Goal: Task Accomplishment & Management: Manage account settings

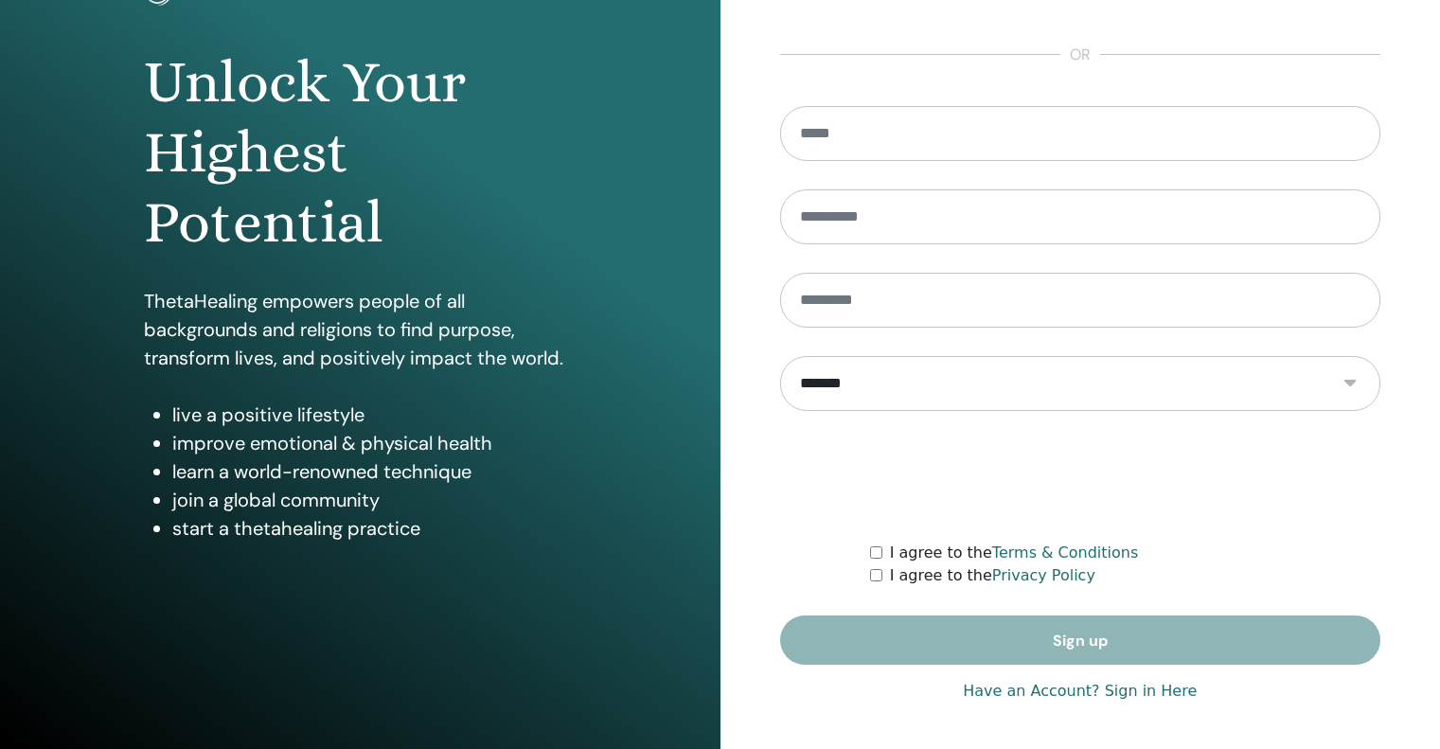
scroll to position [160, 0]
click at [1156, 693] on link "Have an Account? Sign in Here" at bounding box center [1080, 690] width 234 height 23
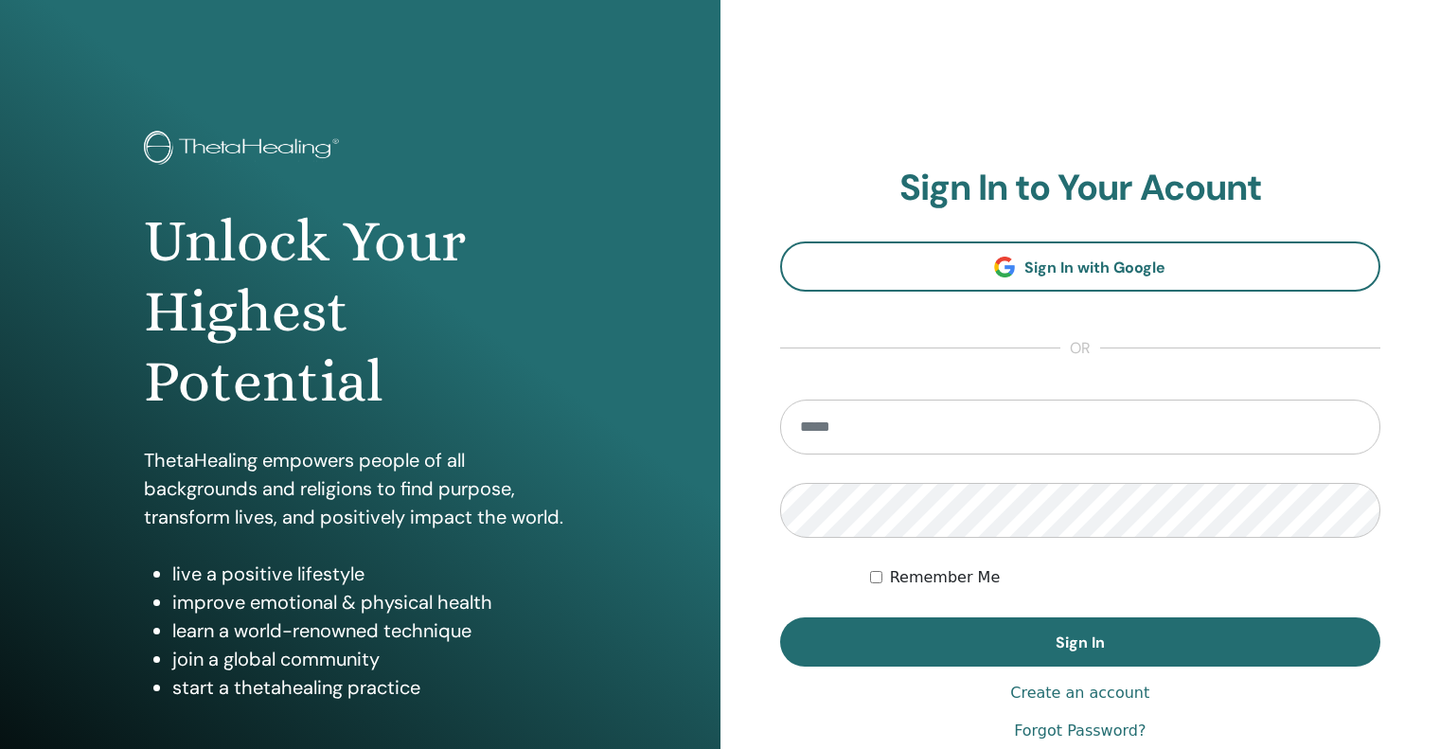
type input "**********"
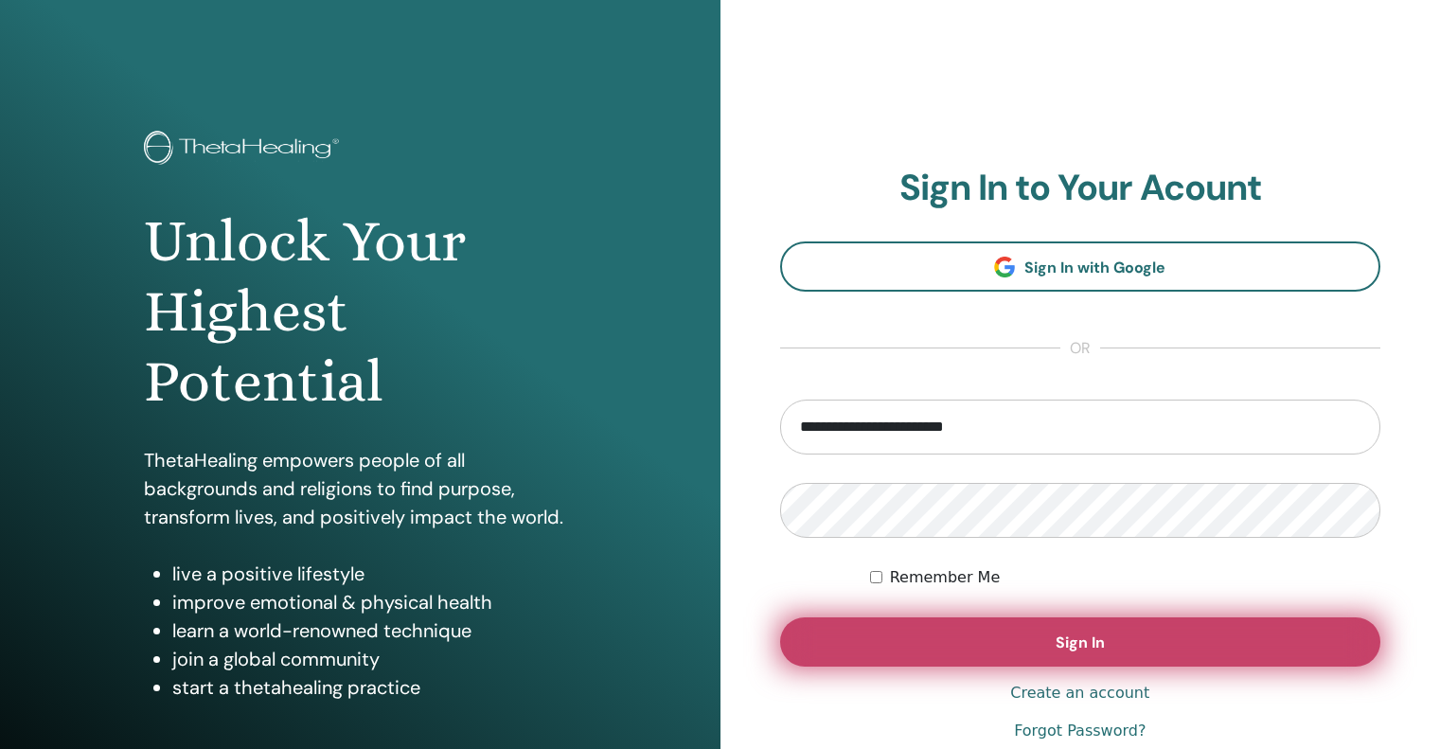
click at [1121, 632] on button "Sign In" at bounding box center [1080, 641] width 601 height 49
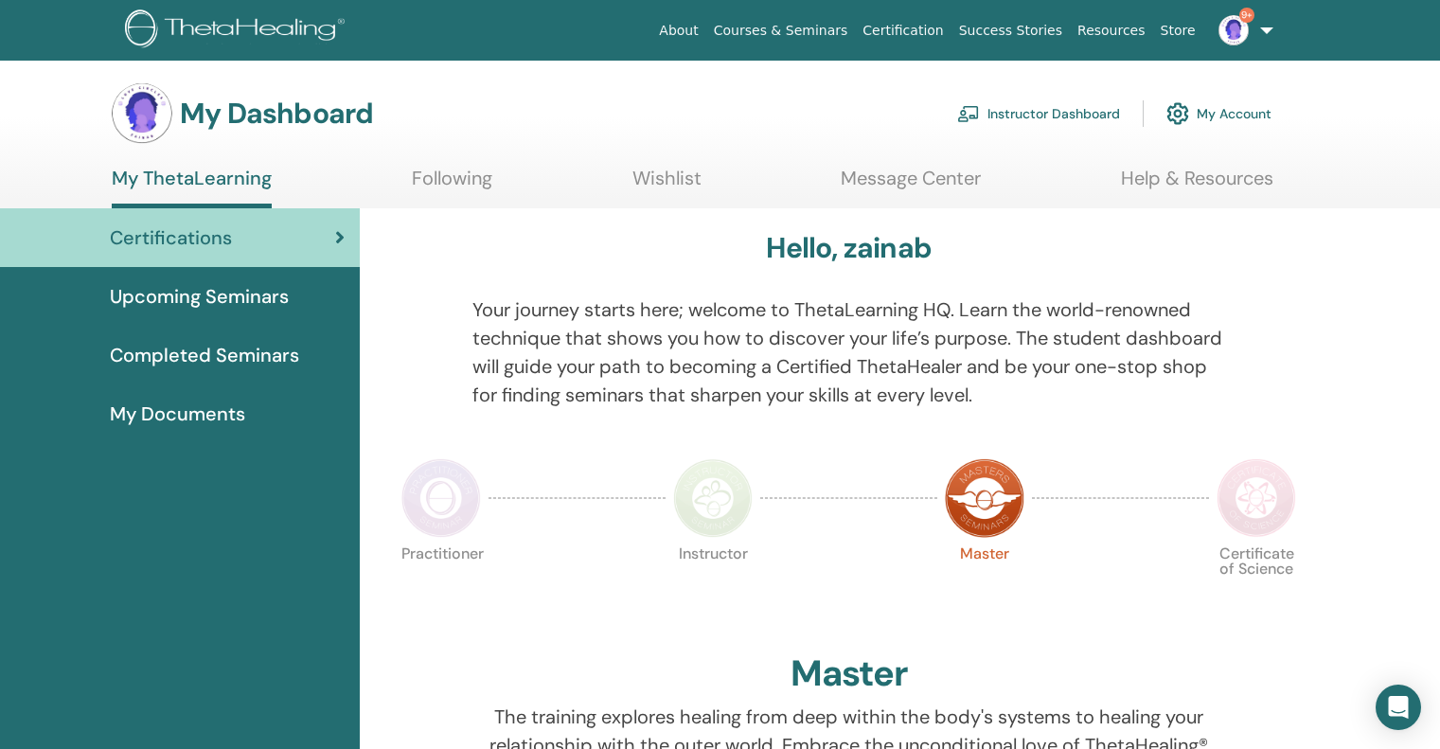
click at [1086, 115] on link "Instructor Dashboard" at bounding box center [1038, 114] width 163 height 42
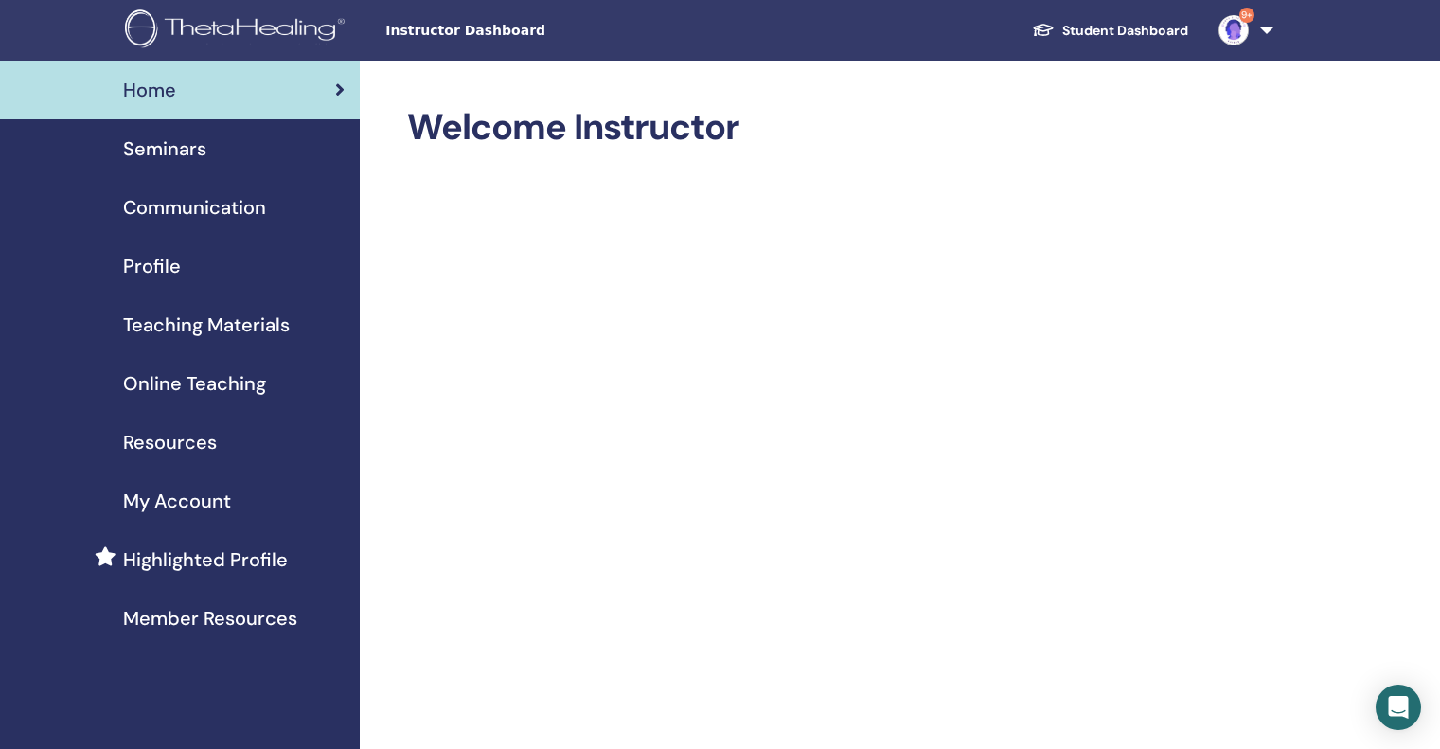
click at [169, 138] on span "Seminars" at bounding box center [164, 148] width 83 height 28
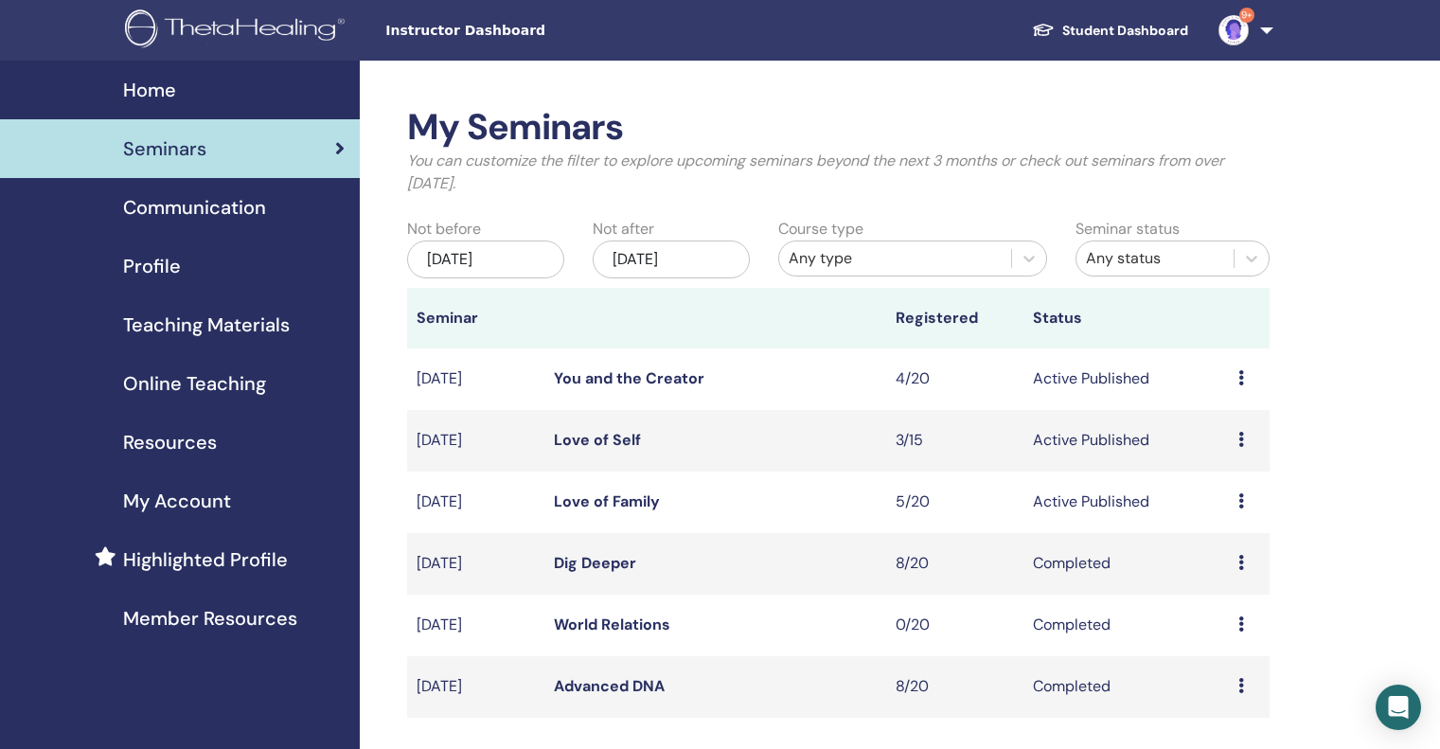
click at [1240, 504] on icon at bounding box center [1241, 500] width 6 height 15
click at [1251, 576] on link "Attendees" at bounding box center [1227, 576] width 72 height 20
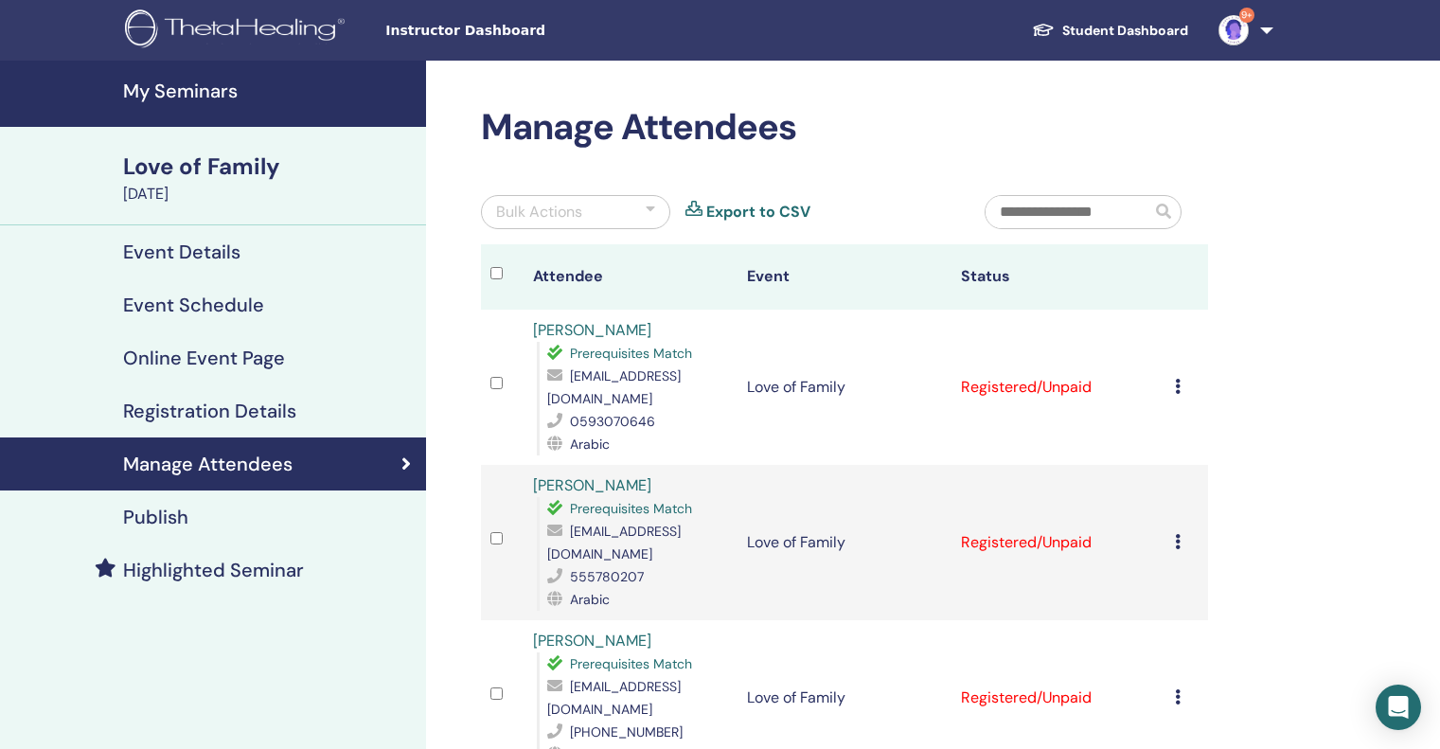
drag, startPoint x: 1, startPoint y: 18, endPoint x: 38, endPoint y: 4, distance: 39.6
click at [38, 4] on nav "Instructor Dashboard Student Dashboard 9+ za zainab alhashim My ThetaLearning M…" at bounding box center [720, 30] width 1440 height 61
click at [202, 366] on h4 "Online Event Page" at bounding box center [204, 357] width 162 height 23
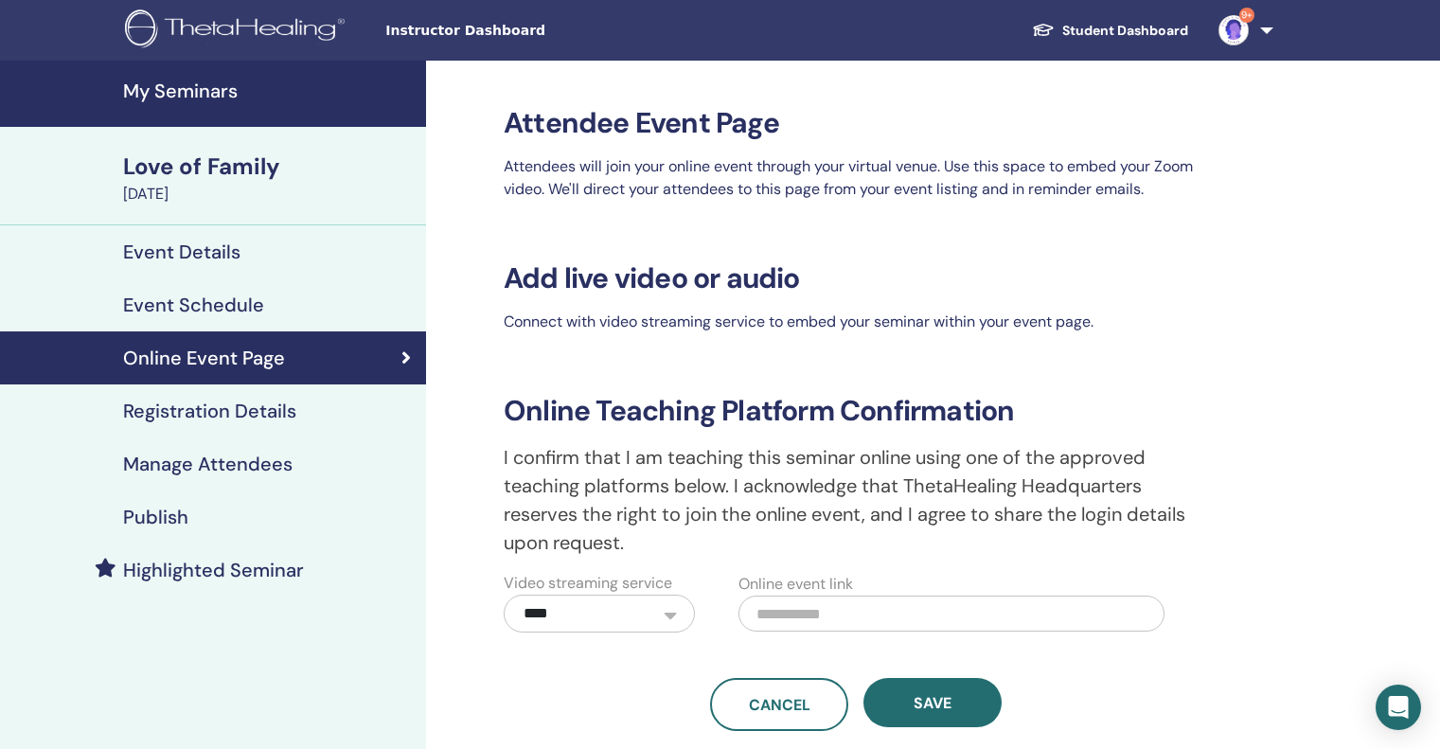
click at [150, 513] on h4 "Publish" at bounding box center [155, 516] width 65 height 23
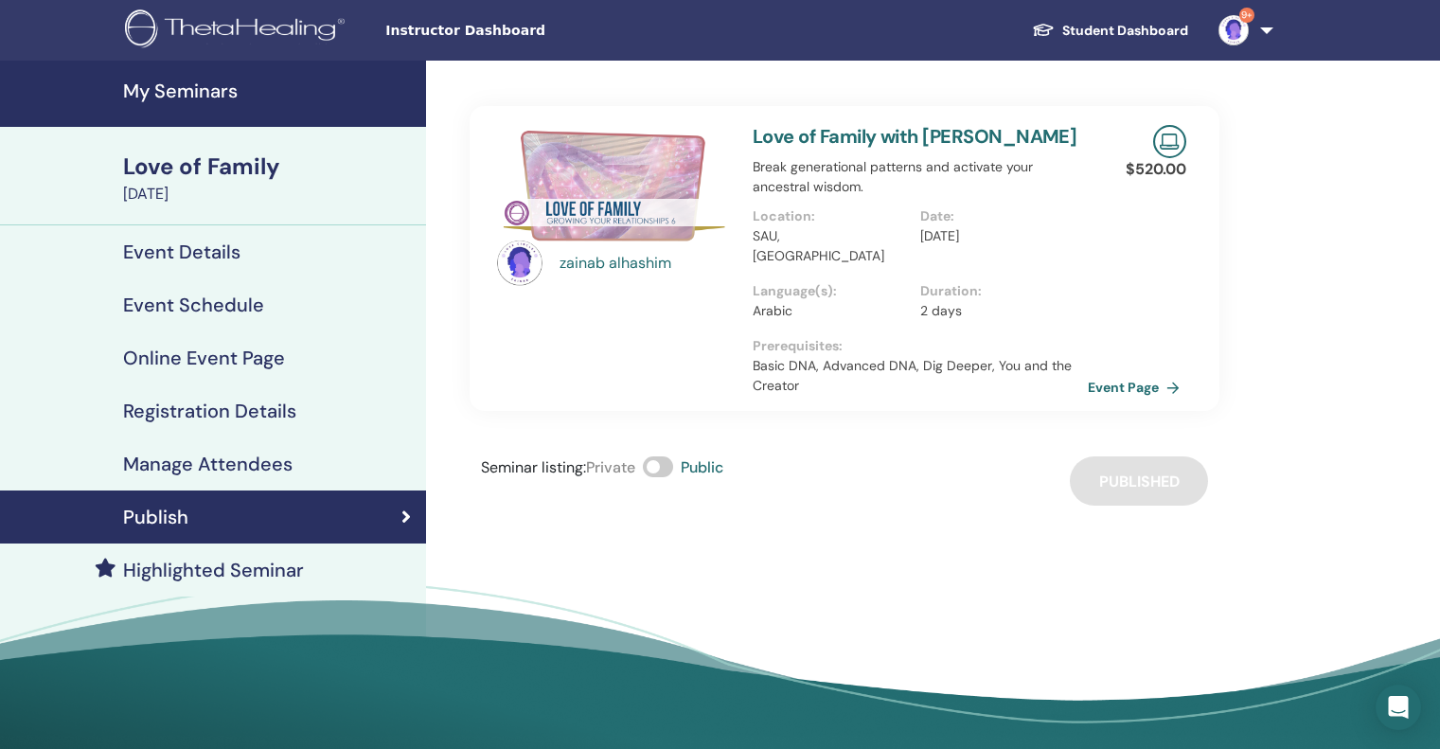
click at [188, 249] on h4 "Event Details" at bounding box center [181, 251] width 117 height 23
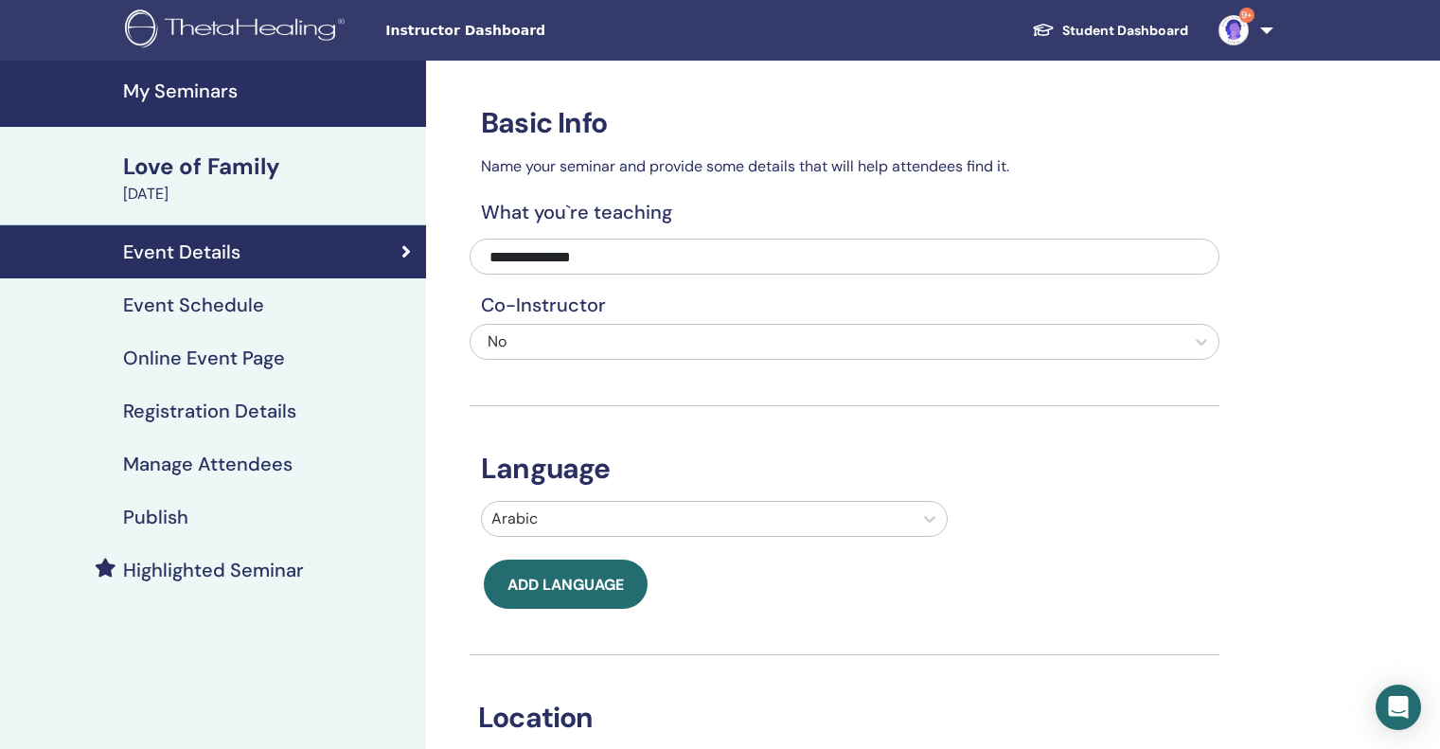
click at [210, 164] on div "Love of Family" at bounding box center [269, 167] width 292 height 32
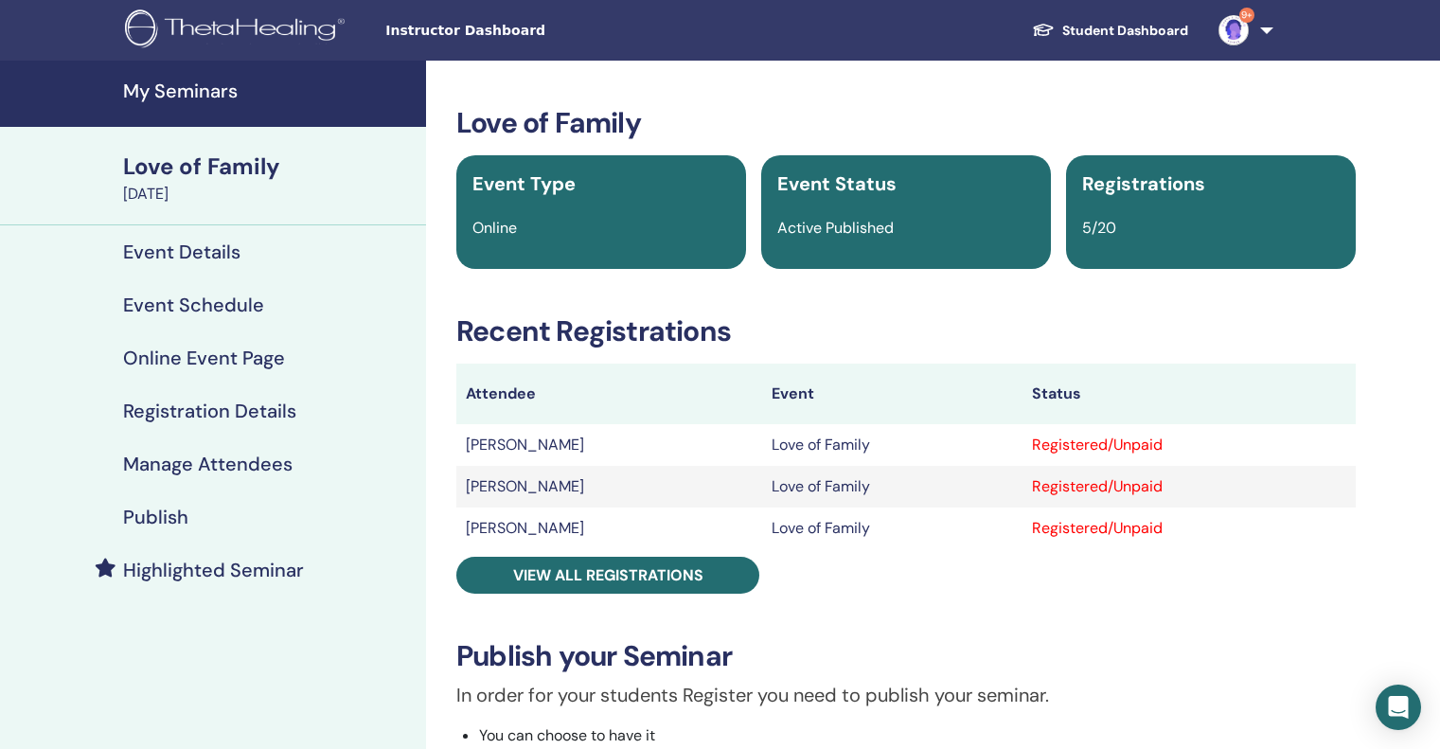
click at [1137, 28] on link "Student Dashboard" at bounding box center [1110, 30] width 186 height 35
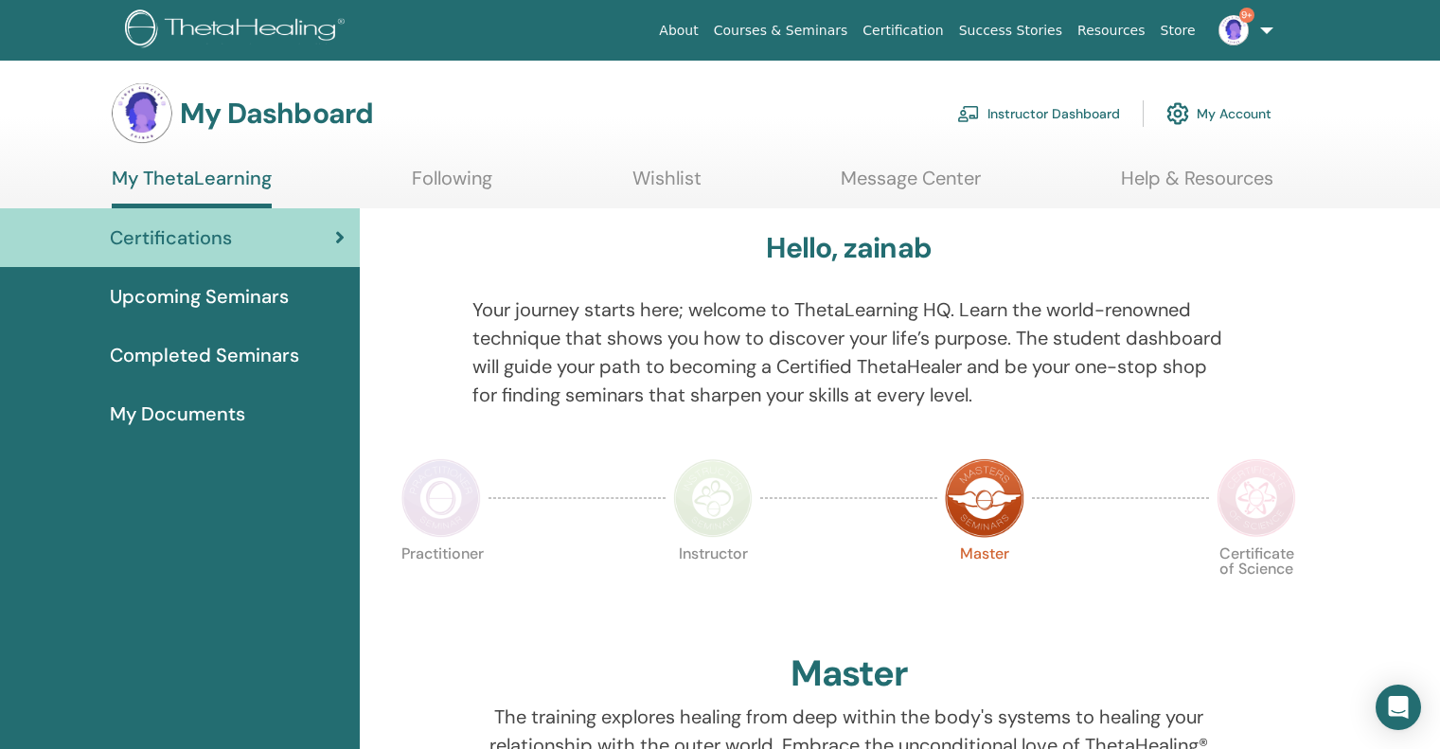
click at [1052, 111] on link "Instructor Dashboard" at bounding box center [1038, 114] width 163 height 42
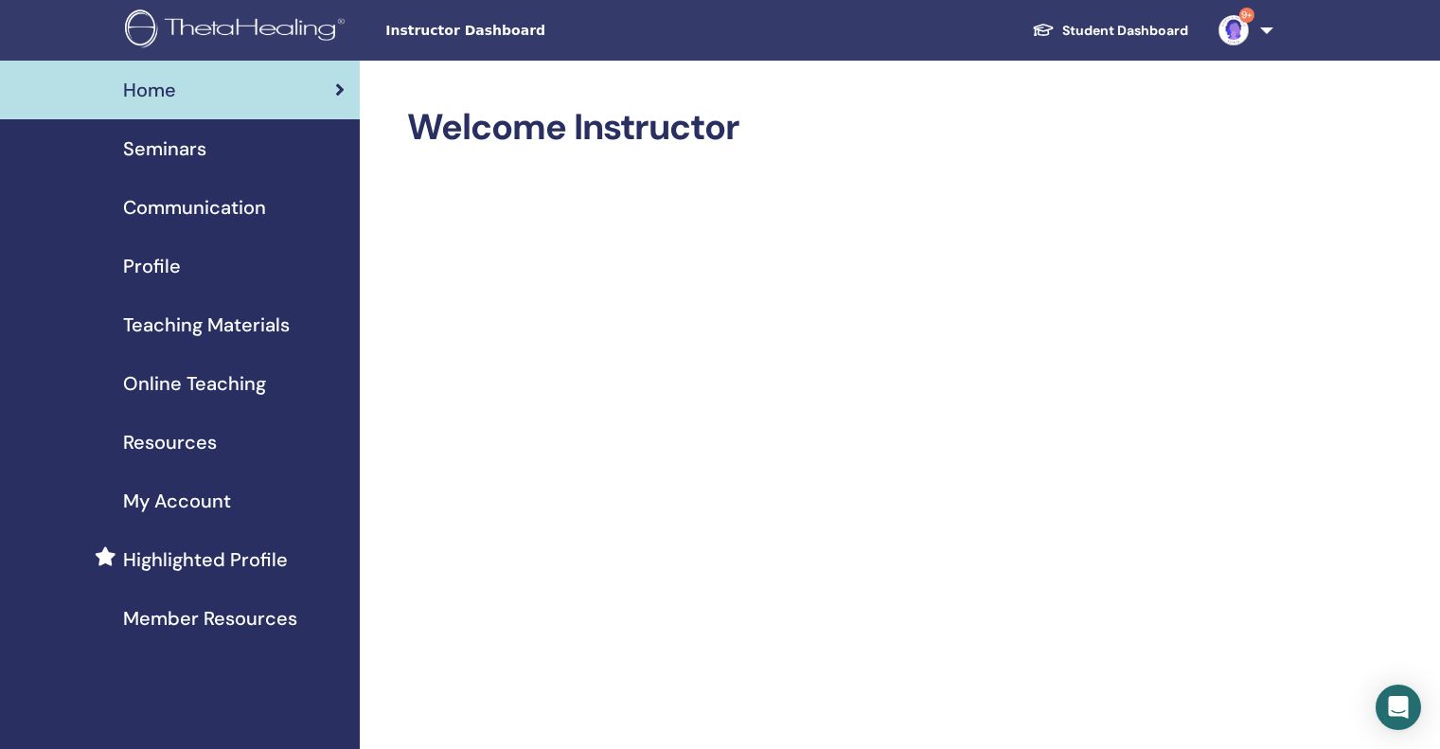
click at [193, 377] on span "Online Teaching" at bounding box center [194, 383] width 143 height 28
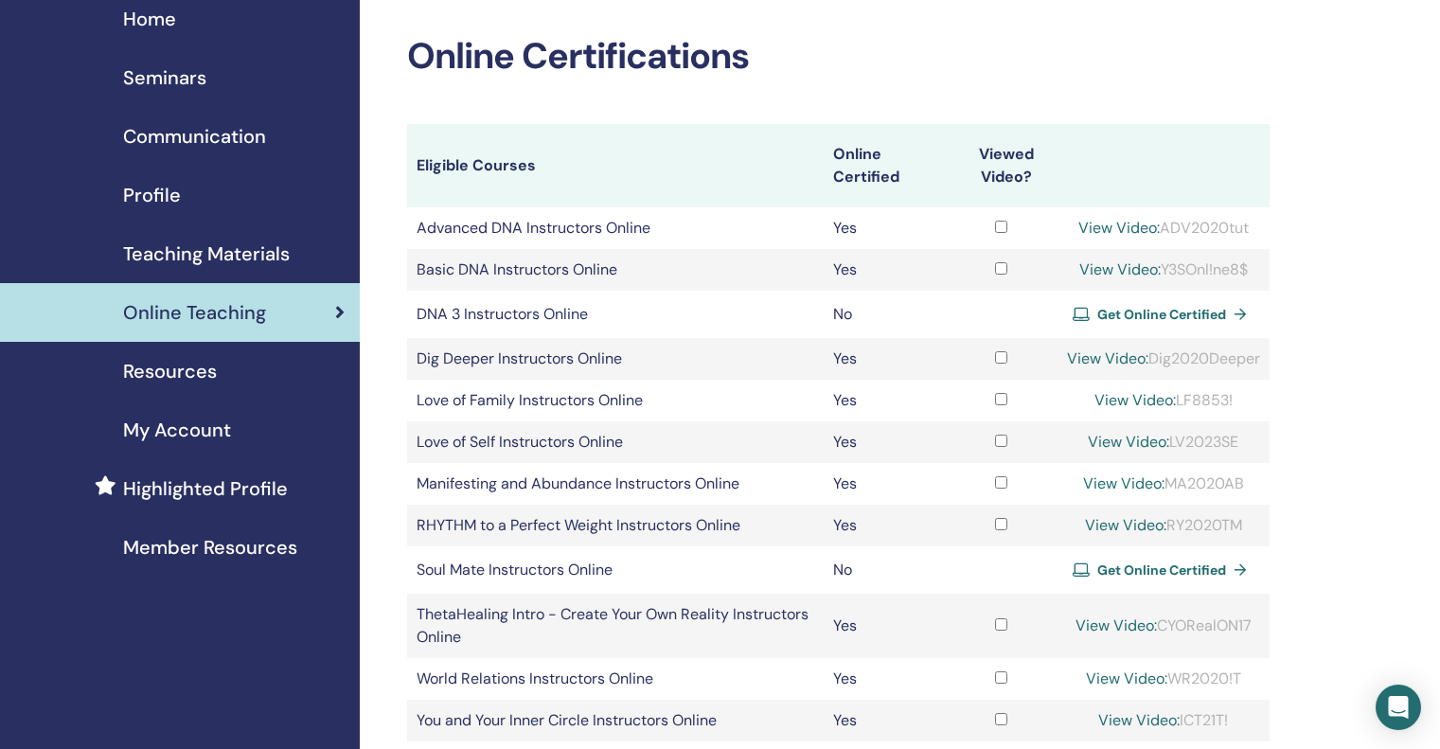
scroll to position [95, 0]
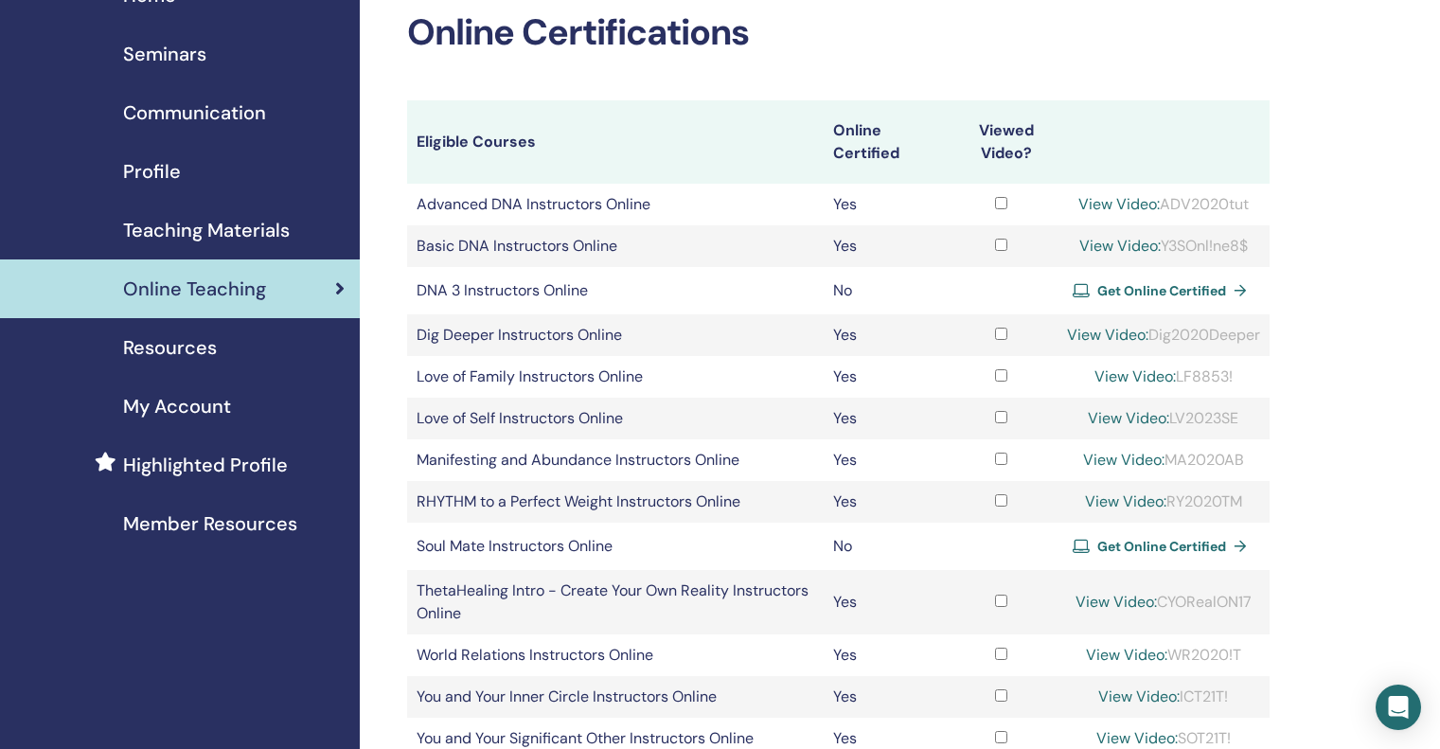
click at [200, 347] on span "Resources" at bounding box center [170, 347] width 94 height 28
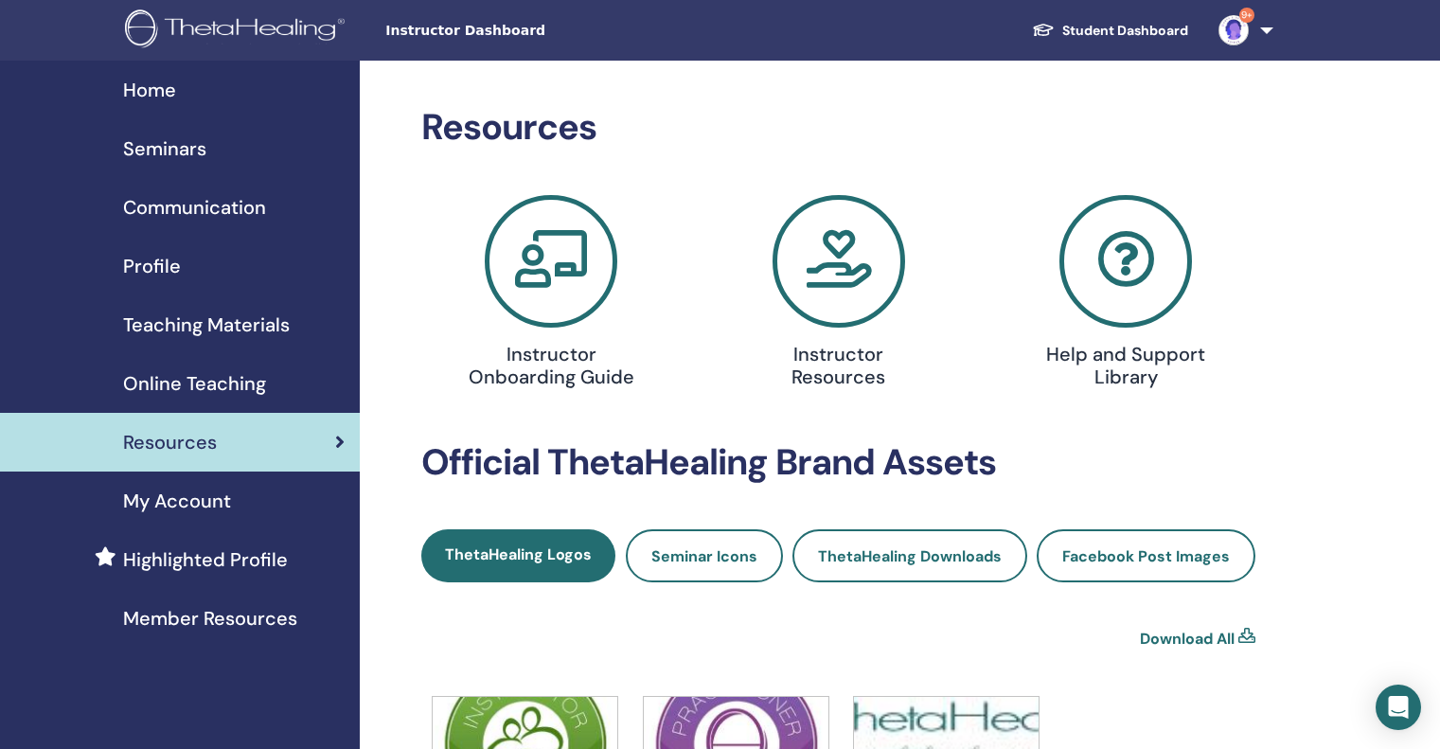
click at [184, 389] on span "Online Teaching" at bounding box center [194, 383] width 143 height 28
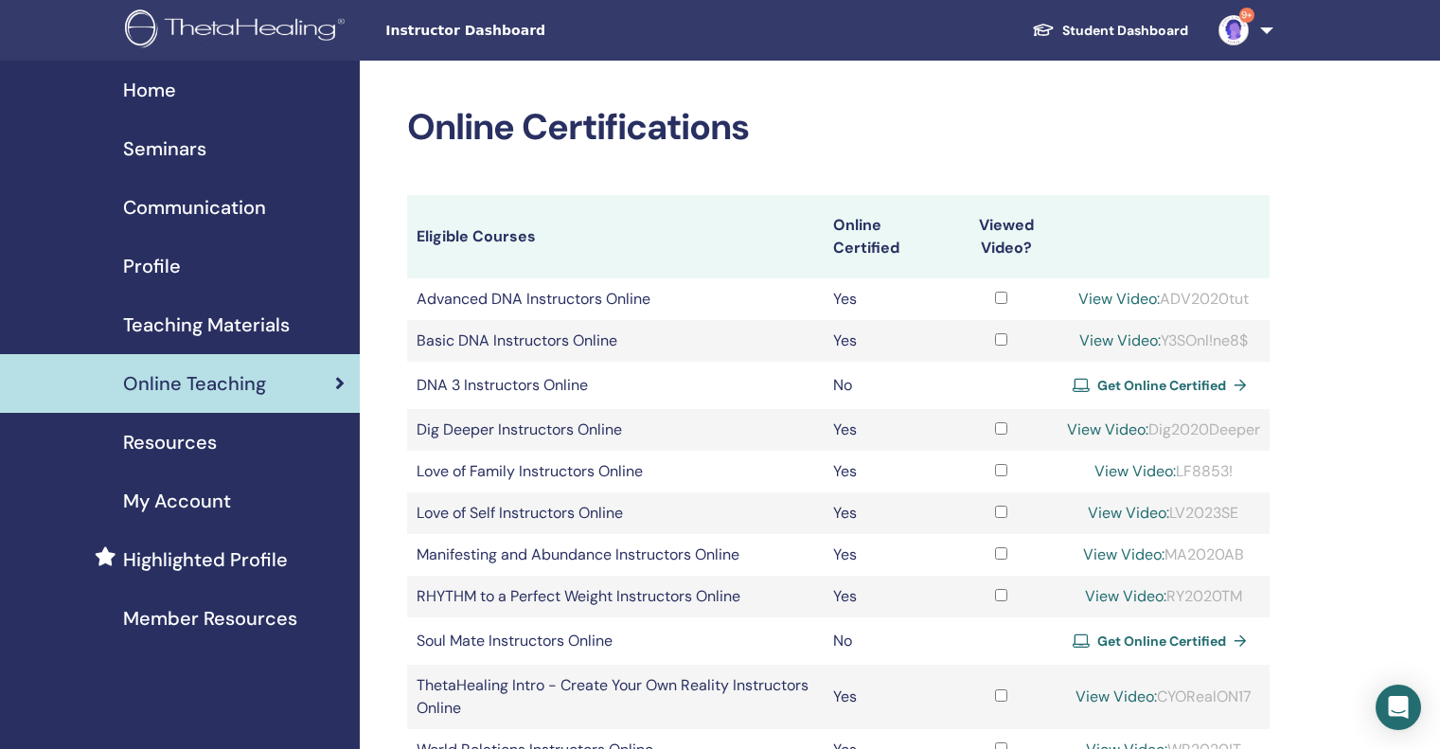
click at [216, 330] on span "Teaching Materials" at bounding box center [206, 324] width 167 height 28
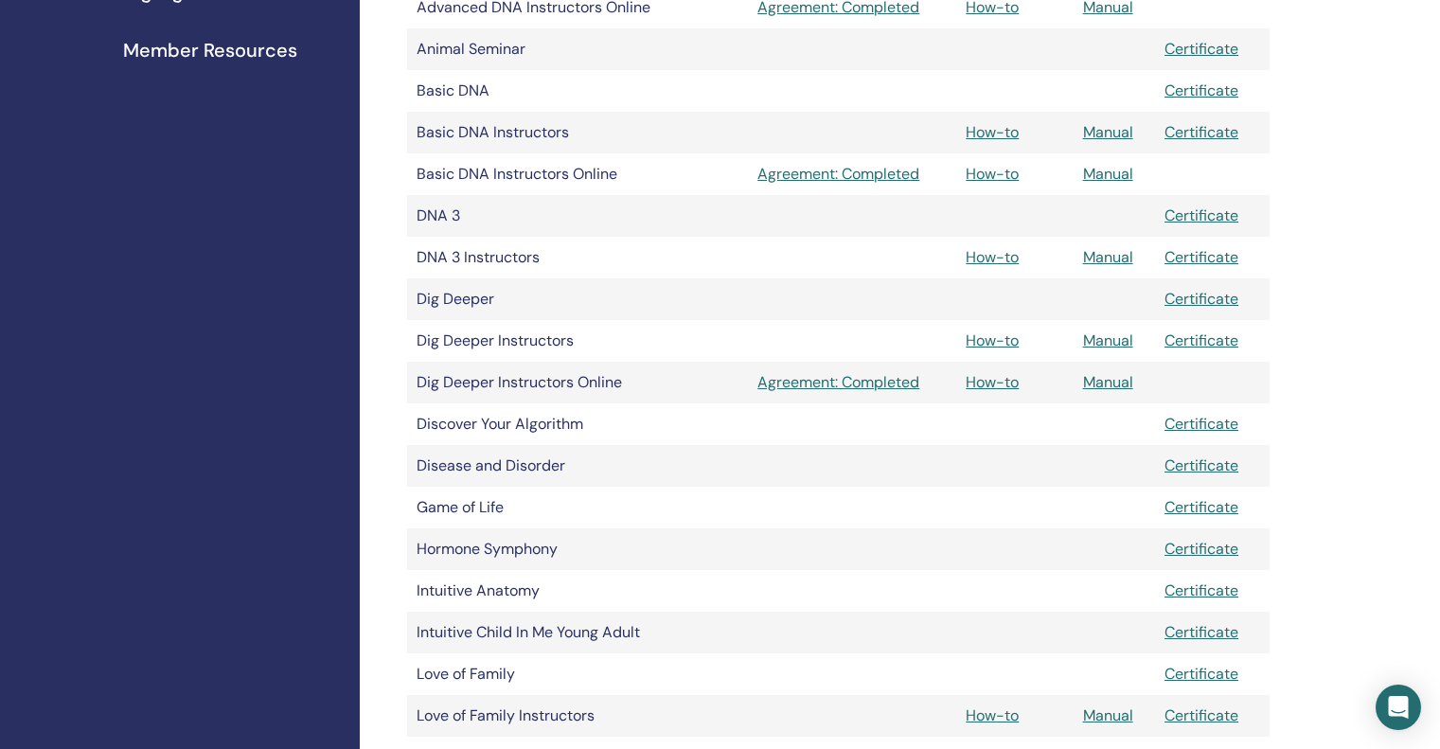
scroll to position [757, 0]
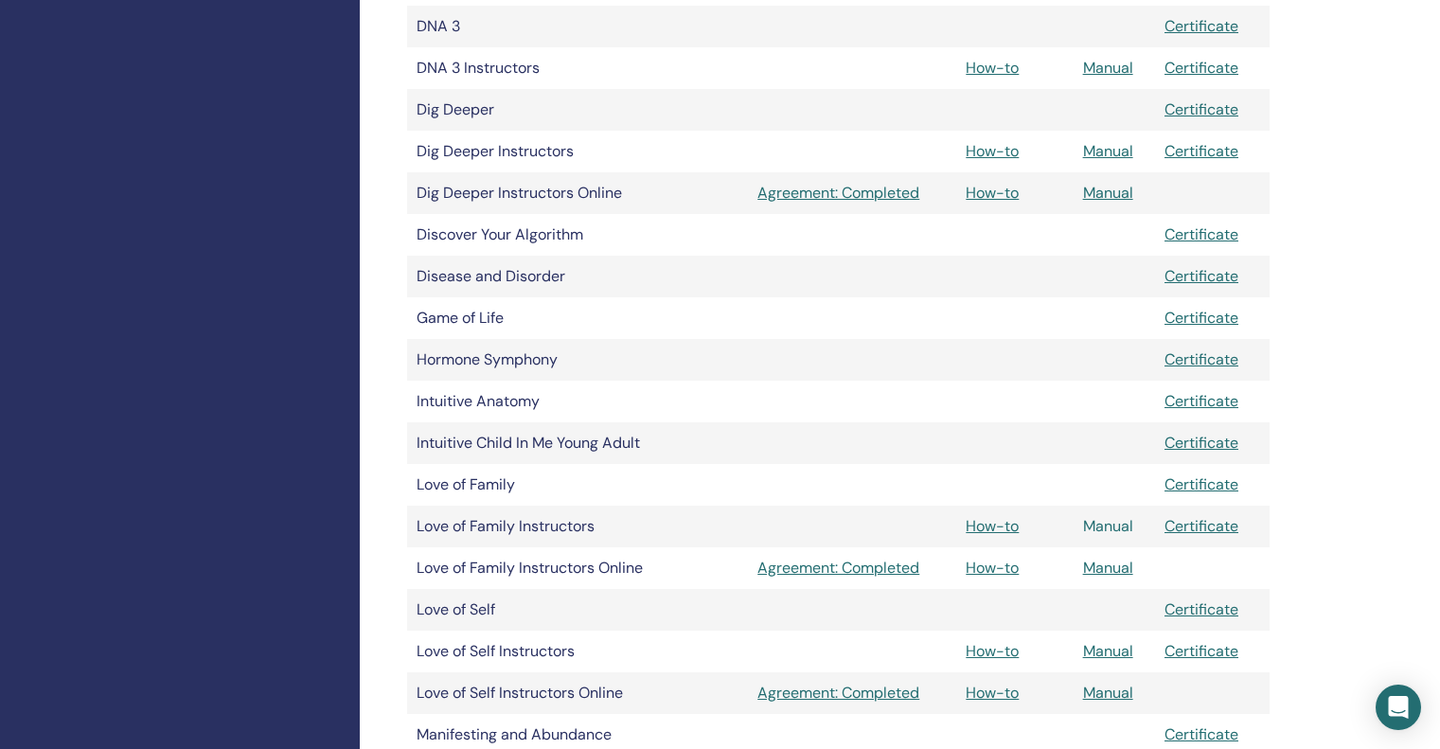
click at [1106, 520] on link "Manual" at bounding box center [1108, 526] width 50 height 20
